Goal: Task Accomplishment & Management: Manage account settings

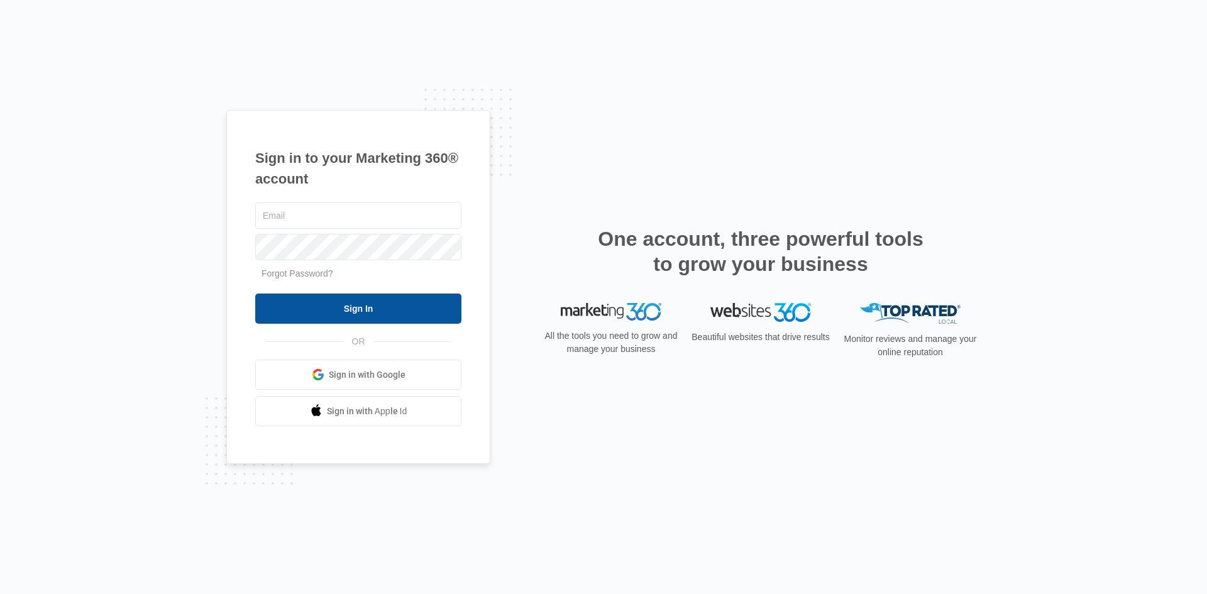
type input "[EMAIL_ADDRESS][PERSON_NAME][DOMAIN_NAME]"
click at [321, 309] on input "Sign In" at bounding box center [358, 309] width 206 height 30
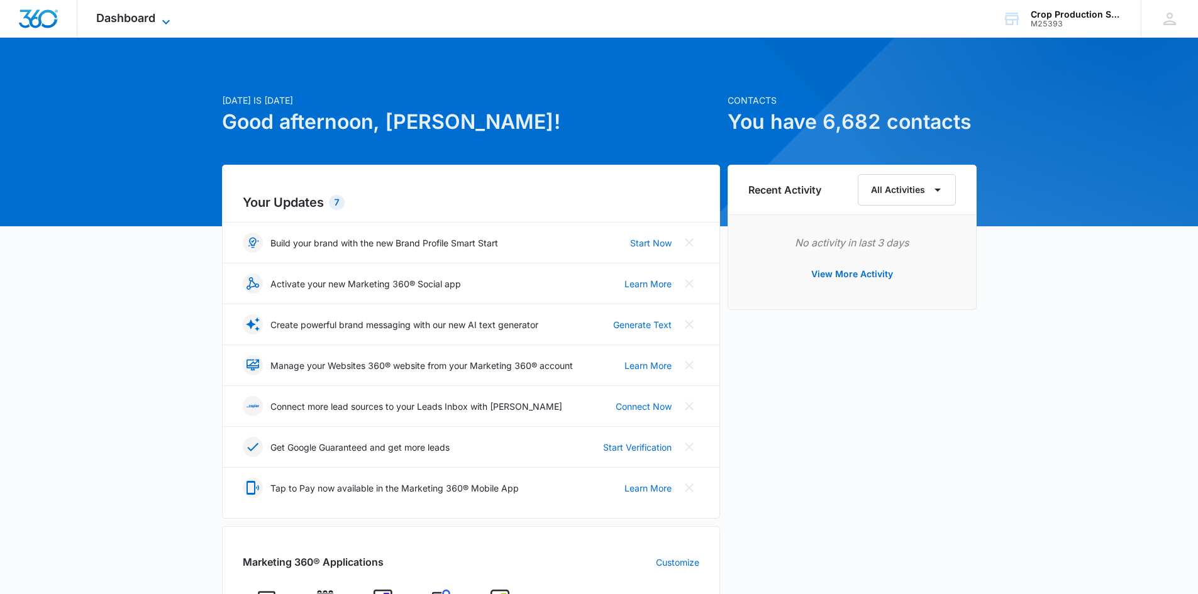
click at [151, 19] on span "Dashboard" at bounding box center [125, 17] width 59 height 13
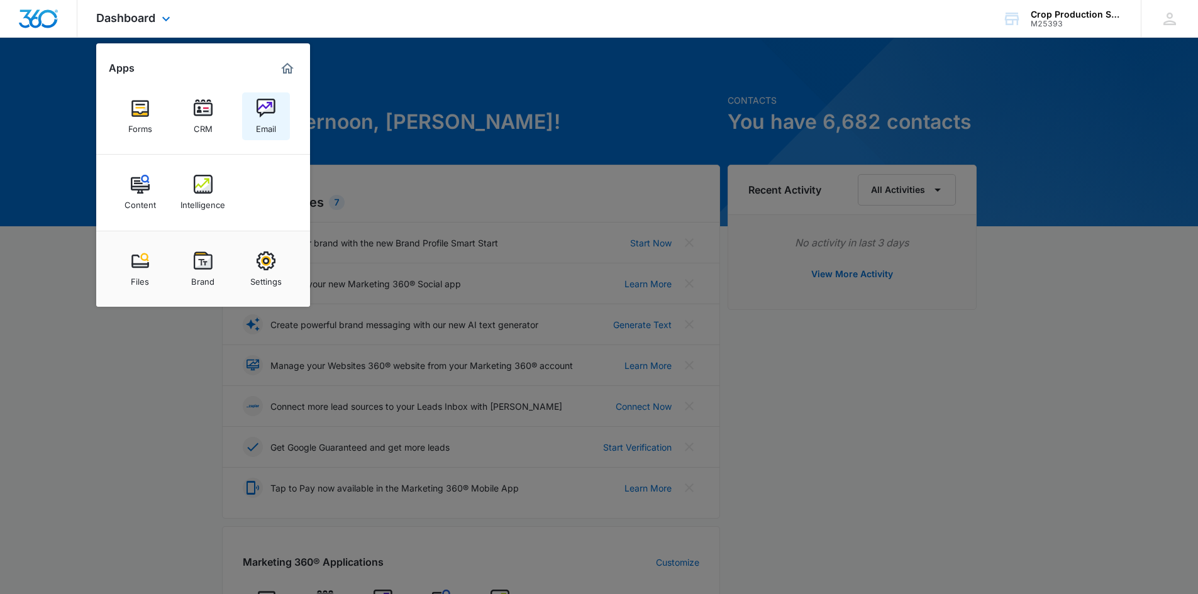
click at [263, 111] on img at bounding box center [266, 108] width 19 height 19
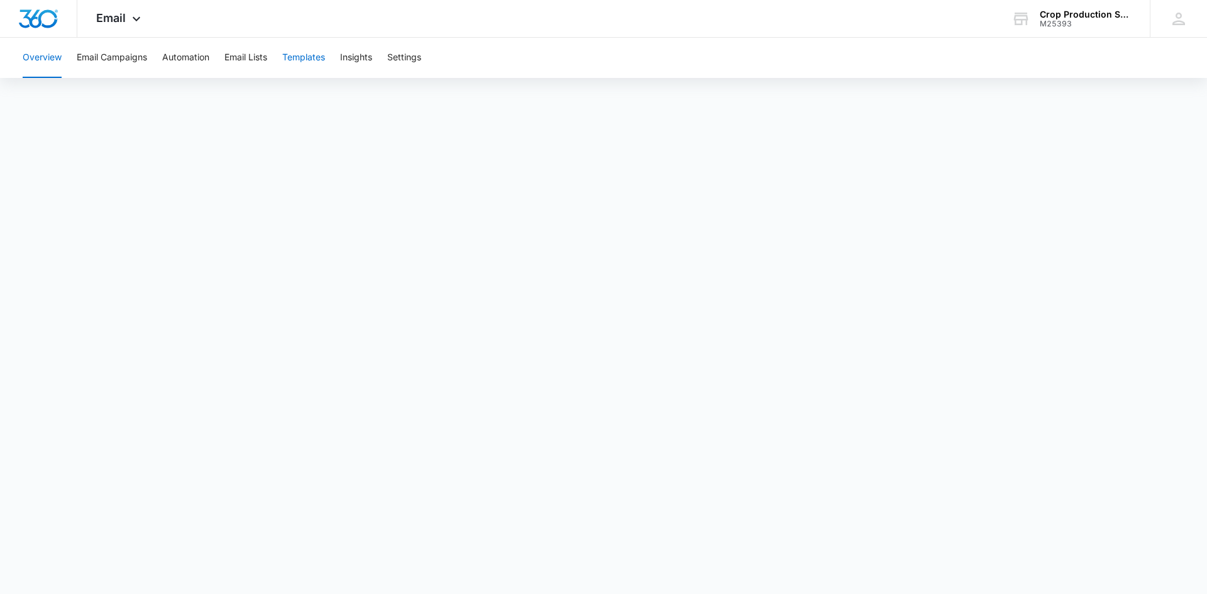
click at [304, 61] on button "Templates" at bounding box center [303, 58] width 43 height 40
